Goal: Information Seeking & Learning: Learn about a topic

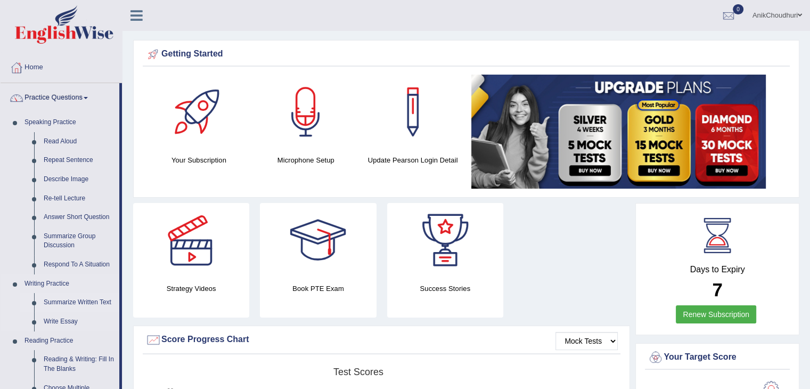
click at [86, 303] on link "Summarize Written Text" at bounding box center [79, 302] width 80 height 19
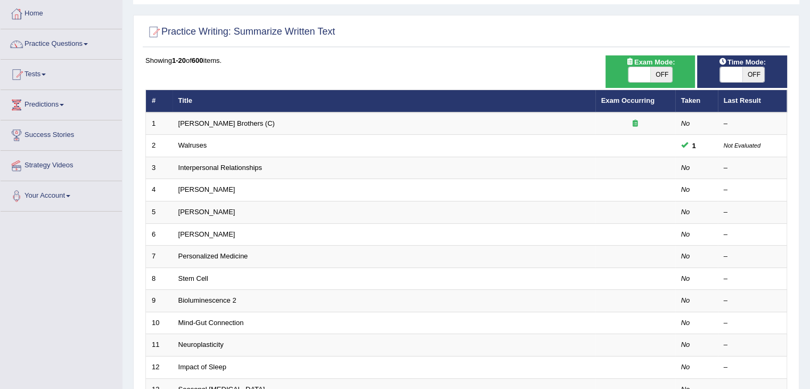
scroll to position [89, 0]
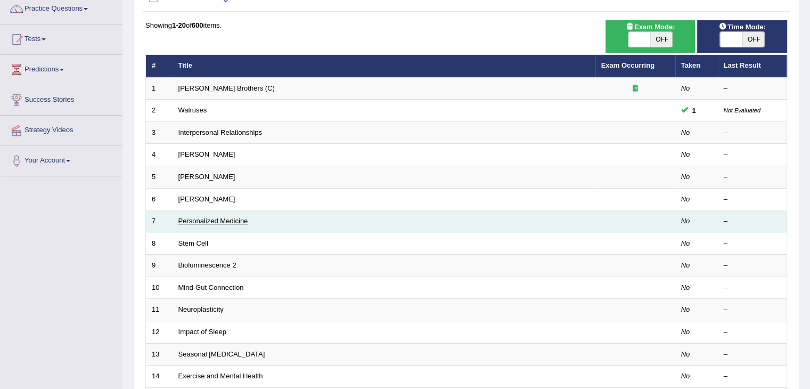
click at [207, 222] on link "Personalized Medicine" at bounding box center [214, 221] width 70 height 8
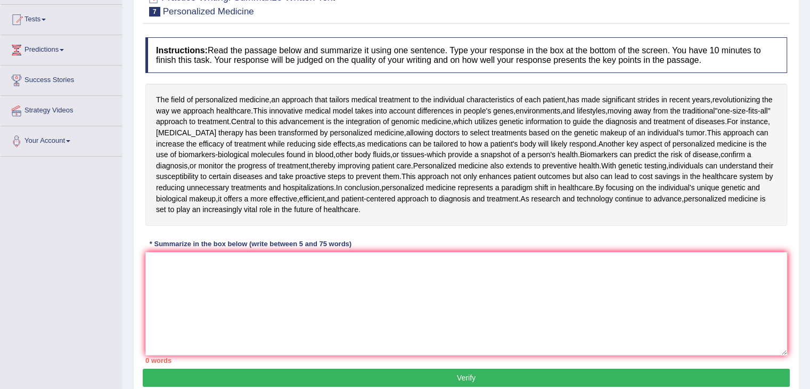
scroll to position [110, 0]
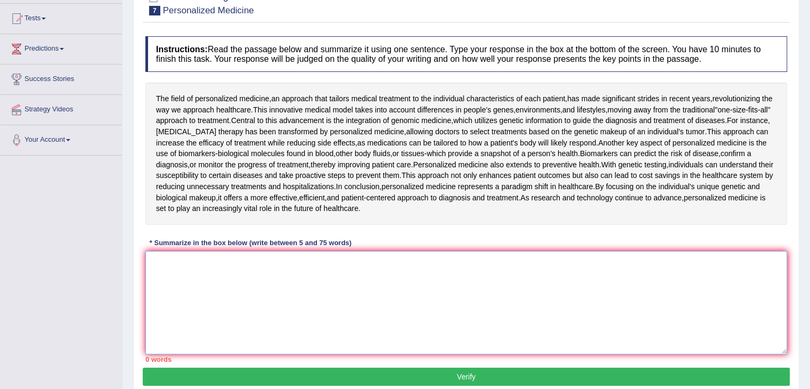
click at [269, 309] on textarea at bounding box center [466, 302] width 642 height 103
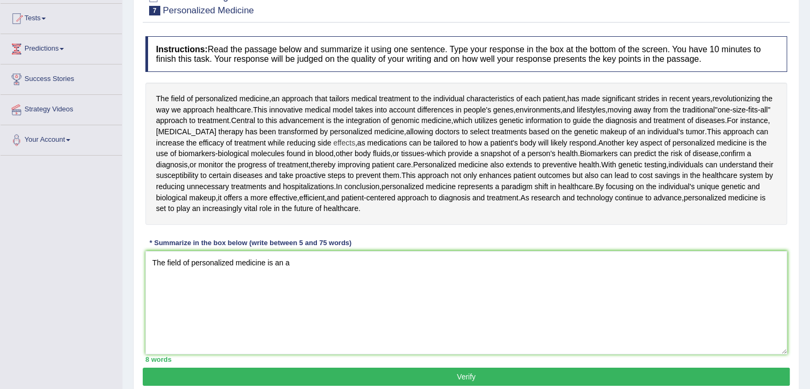
click at [346, 143] on span "effects" at bounding box center [345, 142] width 22 height 11
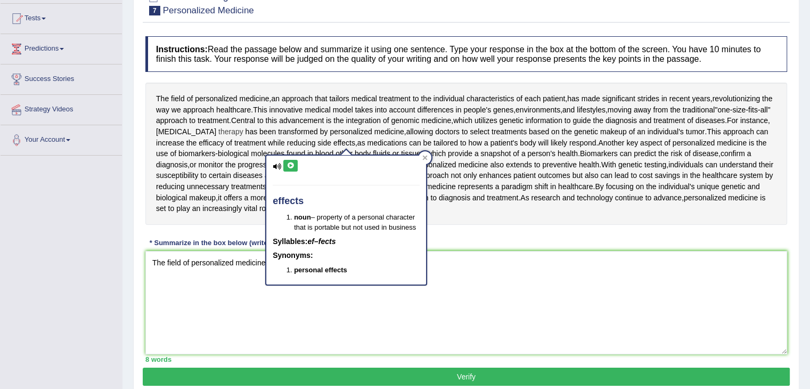
drag, startPoint x: 152, startPoint y: 90, endPoint x: 226, endPoint y: 131, distance: 84.7
click at [226, 131] on div "The field of personalized medicine , an approach that tailors medical treatment…" at bounding box center [466, 154] width 642 height 142
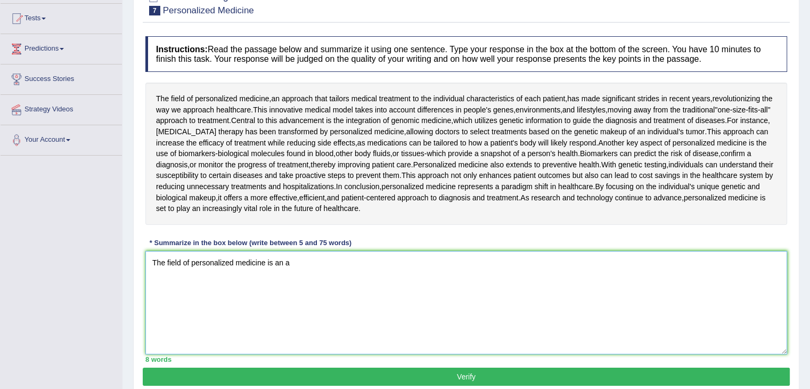
click at [308, 271] on textarea "The field of personalized medicine is an a" at bounding box center [466, 302] width 642 height 103
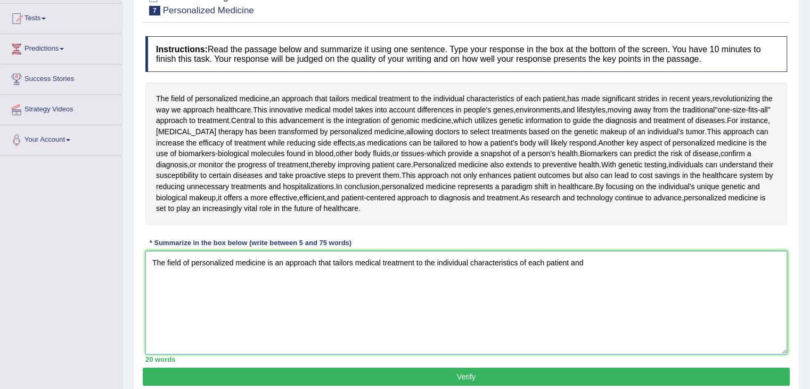
click at [195, 265] on textarea "The field of personalized medicine is an approach that tailors medical treatmen…" at bounding box center [466, 302] width 642 height 103
click at [252, 273] on textarea "Personalized medicine is an approach that tailors medical treatment to the indi…" at bounding box center [466, 302] width 642 height 103
click at [575, 257] on textarea "Personalized medicine is an approach that tailors medical treatment to the indi…" at bounding box center [466, 302] width 642 height 103
click at [611, 266] on textarea "Personalized medicine is an approach that tailors medical treatment to the indi…" at bounding box center [466, 302] width 642 height 103
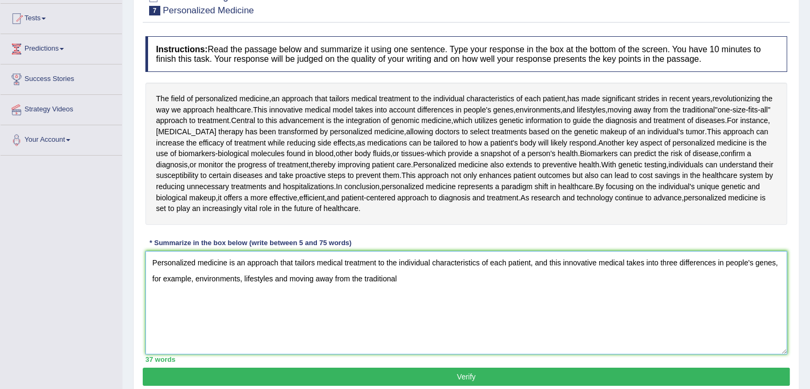
click at [635, 261] on textarea "Personalized medicine is an approach that tailors medical treatment to the indi…" at bounding box center [466, 302] width 642 height 103
click at [629, 261] on textarea "Personalized medicine is an approach that tailors medical treatment to the indi…" at bounding box center [466, 302] width 642 height 103
click at [735, 299] on textarea "Personalized medicine is an approach that tailors medical treatment to the indi…" at bounding box center [466, 302] width 642 height 103
click at [686, 260] on textarea "Personalized medicine is an approach that tailors medical treatment to the indi…" at bounding box center [466, 302] width 642 height 103
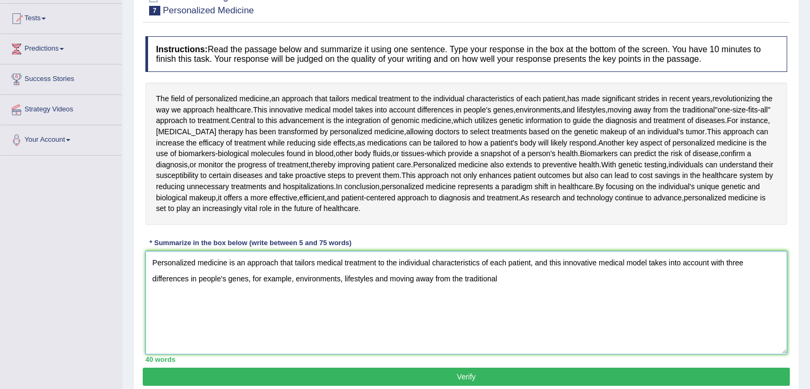
click at [447, 286] on textarea "Personalized medicine is an approach that tailors medical treatment to the indi…" at bounding box center [466, 302] width 642 height 103
click at [458, 284] on textarea "Personalized medicine is an approach that tailors medical treatment to the indi…" at bounding box center [466, 302] width 642 height 103
click at [703, 287] on textarea "Personalized medicine is an approach that tailors medical treatment to the indi…" at bounding box center [466, 302] width 642 height 103
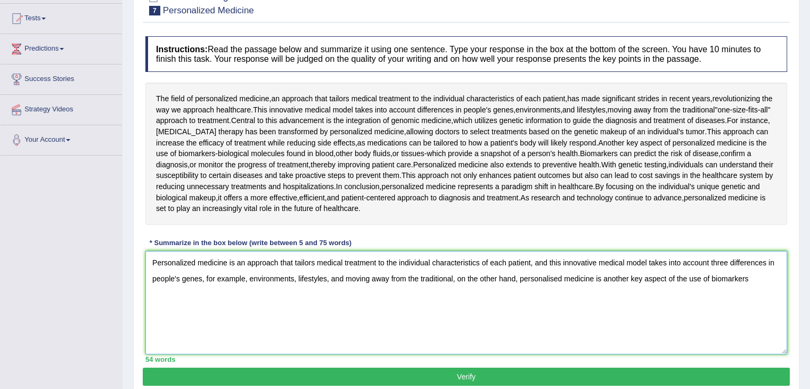
click at [750, 282] on textarea "Personalized medicine is an approach that tailors medical treatment to the indi…" at bounding box center [466, 302] width 642 height 103
click at [782, 286] on textarea "Personalized medicine is an approach that tailors medical treatment to the indi…" at bounding box center [466, 302] width 642 height 103
click at [287, 306] on textarea "Personalized medicine is an approach that tailors medical treatment to the indi…" at bounding box center [466, 302] width 642 height 103
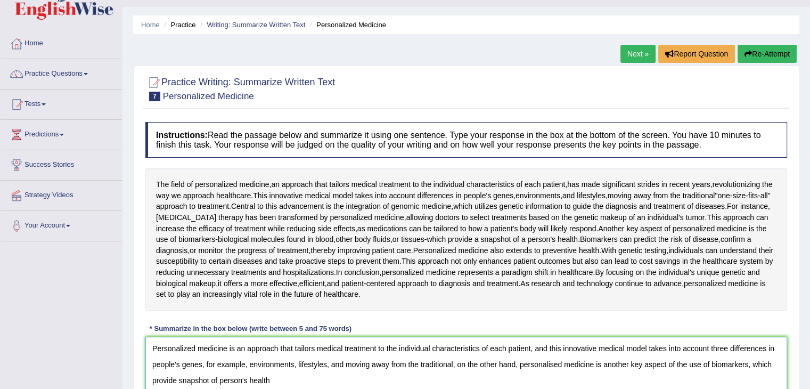
scroll to position [98, 0]
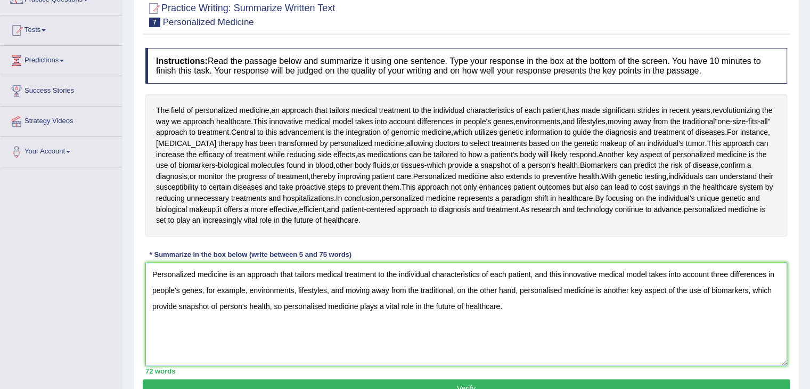
click at [185, 278] on textarea "Personalized medicine is an approach that tailors medical treatment to the indi…" at bounding box center [466, 314] width 642 height 103
click at [560, 270] on textarea "Personalised medicine is an approach that tailors medical treatment to the indi…" at bounding box center [466, 314] width 642 height 103
click at [564, 272] on textarea "Personalised medicine is an approach that tailors medical treatment to the indi…" at bounding box center [466, 314] width 642 height 103
click at [526, 344] on textarea "Personalised medicine is an approach that tailors medical treatment to the indi…" at bounding box center [466, 314] width 642 height 103
click at [561, 314] on textarea "Personalised medicine is an approach that tailors medical treatment to the indi…" at bounding box center [466, 314] width 642 height 103
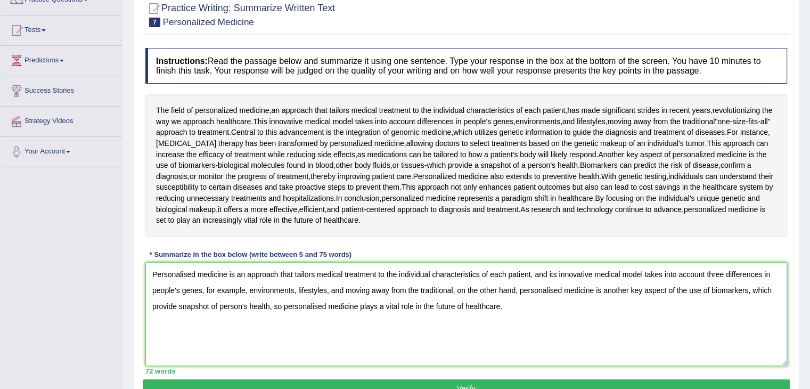
click at [563, 271] on textarea "Personalised medicine is an approach that tailors medical treatment to the indi…" at bounding box center [466, 314] width 642 height 103
click at [559, 273] on textarea "Personalised medicine is an approach that tailors medical treatment to the indi…" at bounding box center [466, 314] width 642 height 103
click at [553, 337] on textarea "Personalised medicine is an approach that tailors medical treatment to the indi…" at bounding box center [466, 314] width 642 height 103
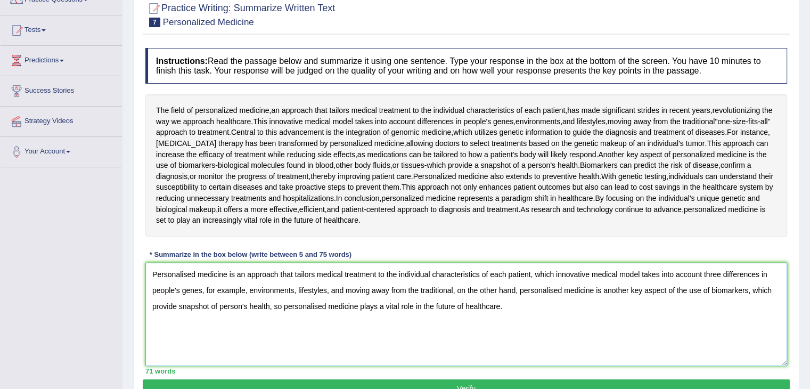
click at [175, 303] on textarea "Personalised medicine is an approach that tailors medical treatment to the indi…" at bounding box center [466, 314] width 642 height 103
click at [301, 307] on textarea "Personalised medicine is an approach that tailors medical treatment to the indi…" at bounding box center [466, 314] width 642 height 103
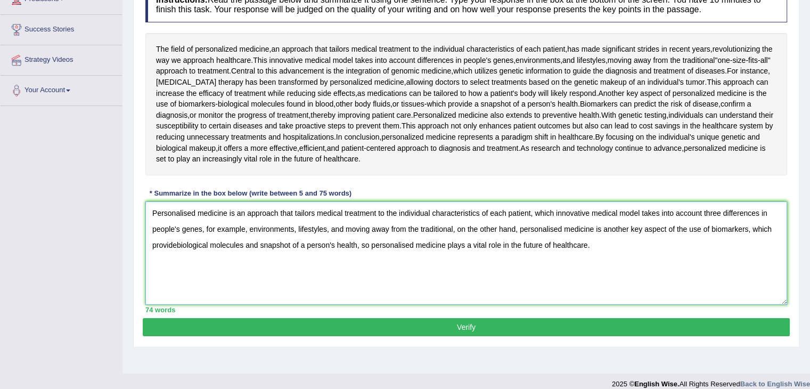
scroll to position [171, 0]
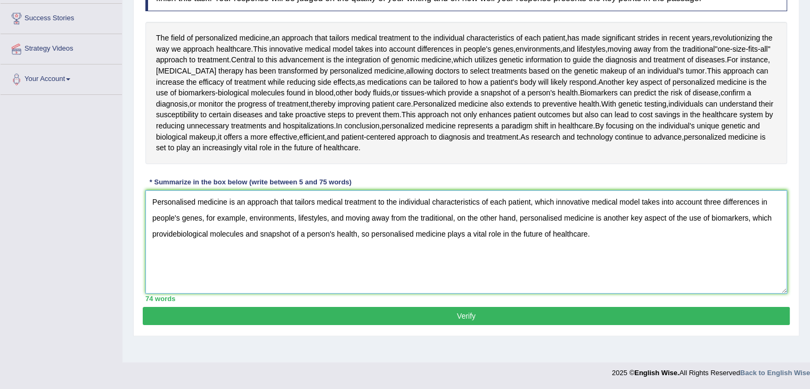
click at [360, 238] on textarea "Personalised medicine is an approach that tailors medical treatment to the indi…" at bounding box center [466, 241] width 642 height 103
click at [362, 251] on textarea "Personalised medicine is an approach that tailors medical treatment to the indi…" at bounding box center [466, 241] width 642 height 103
type textarea "Personalised medicine is an approach that tailors medical treatment to the indi…"
click at [479, 317] on button "Verify" at bounding box center [466, 316] width 647 height 18
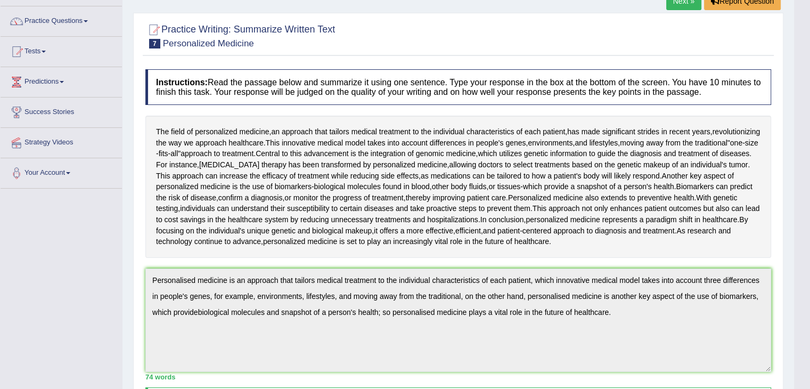
scroll to position [0, 0]
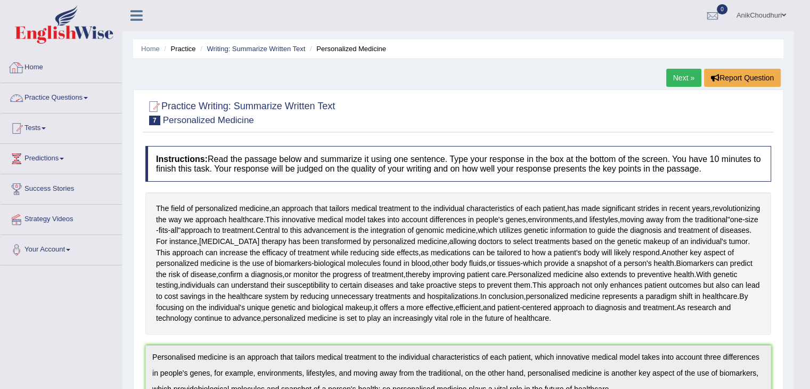
click at [65, 96] on link "Practice Questions" at bounding box center [61, 96] width 121 height 27
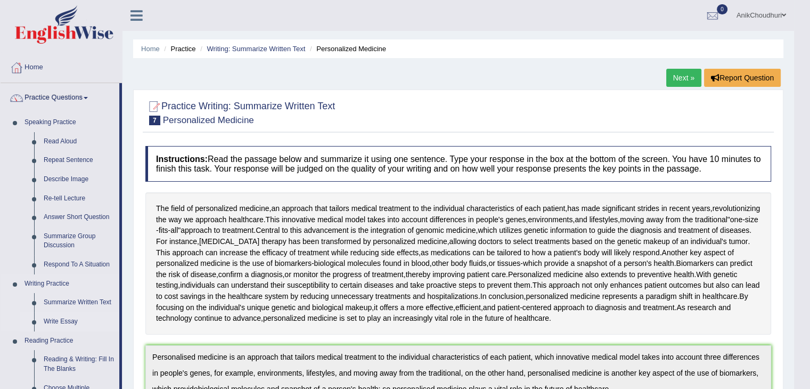
click at [70, 323] on link "Write Essay" at bounding box center [79, 321] width 80 height 19
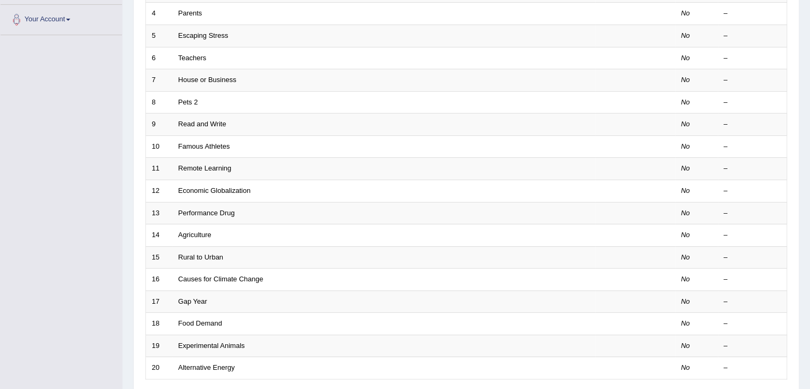
scroll to position [252, 0]
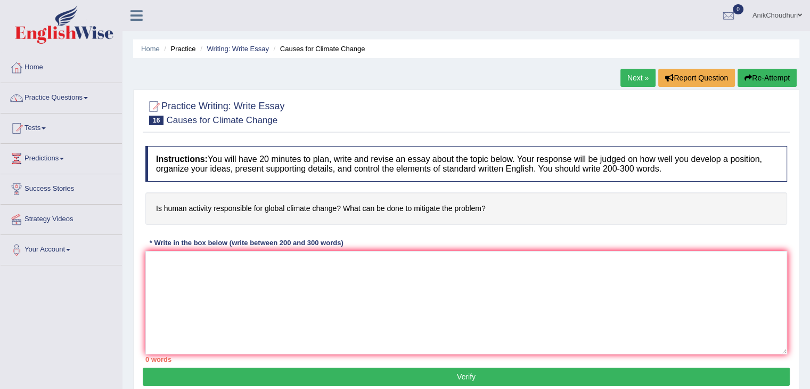
click at [346, 206] on h4 "Is human activity responsible for global climate change? What can be done to mi…" at bounding box center [466, 208] width 642 height 33
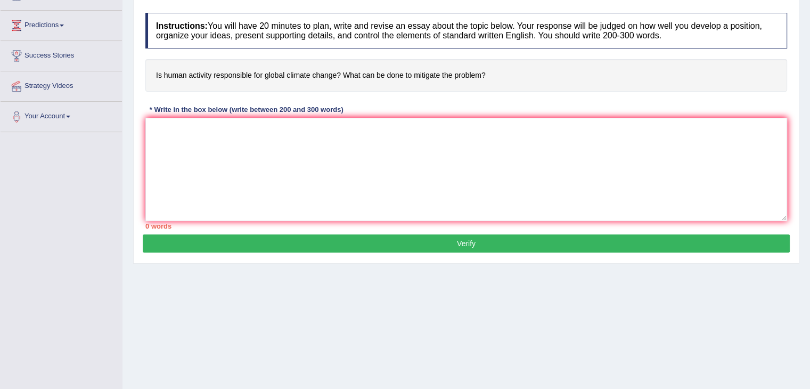
scroll to position [140, 0]
